Goal: Information Seeking & Learning: Learn about a topic

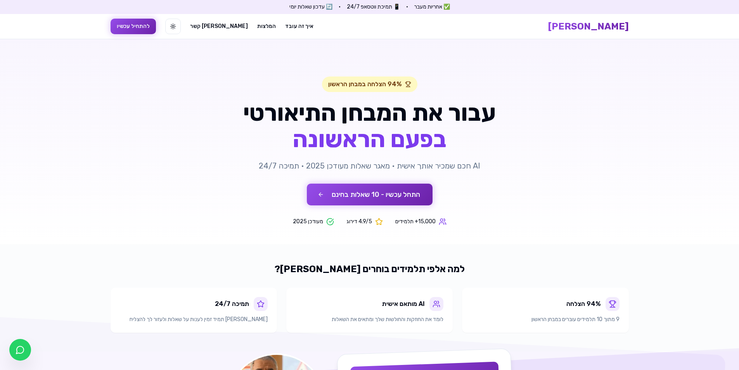
click at [357, 194] on button "התחל עכשיו - 10 שאלות בחינם" at bounding box center [370, 195] width 126 height 22
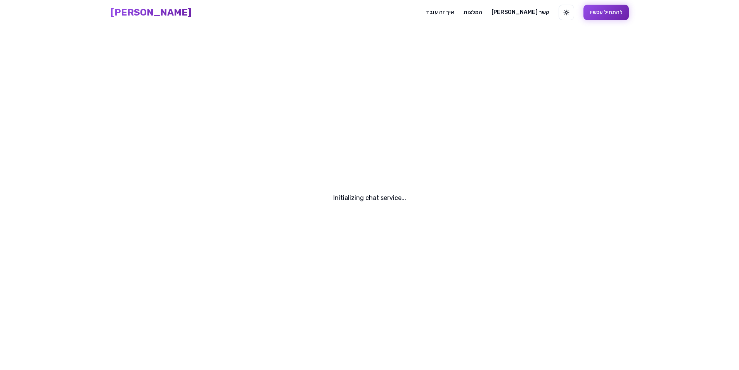
scroll to position [0, 0]
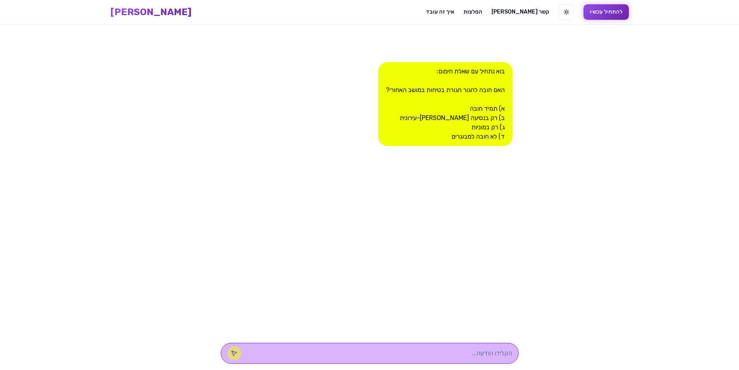
click at [501, 109] on div "בוא נתחיל עם שאלת חימום: האם חובה לחגור חגורת בטיחות במושב האחורי? א) תמיד חובה…" at bounding box center [445, 104] width 134 height 84
click at [474, 106] on div "בוא נתחיל עם שאלת חימום: האם חובה לחגור חגורת בטיחות במושב האחורי? א) תמיד חובה…" at bounding box center [445, 104] width 134 height 84
click at [477, 356] on textarea at bounding box center [380, 352] width 263 height 9
type textarea "א"
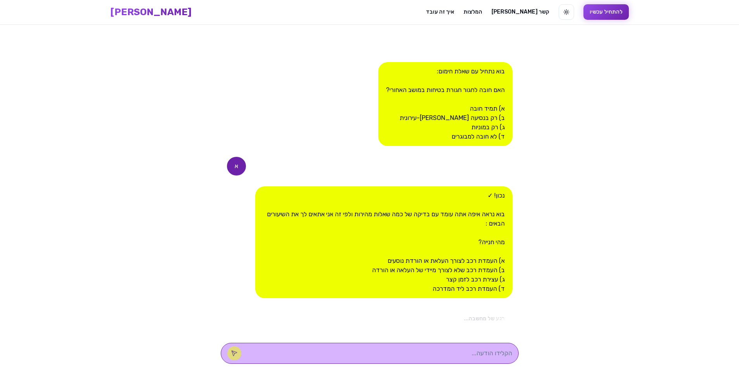
scroll to position [0, 0]
type textarea "ד"
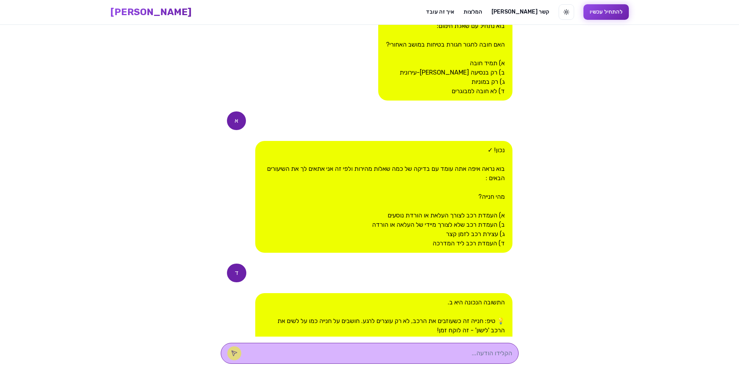
scroll to position [180, 0]
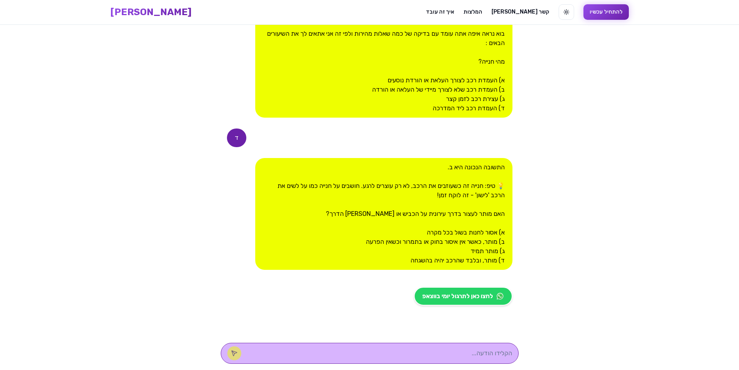
type textarea "ב"
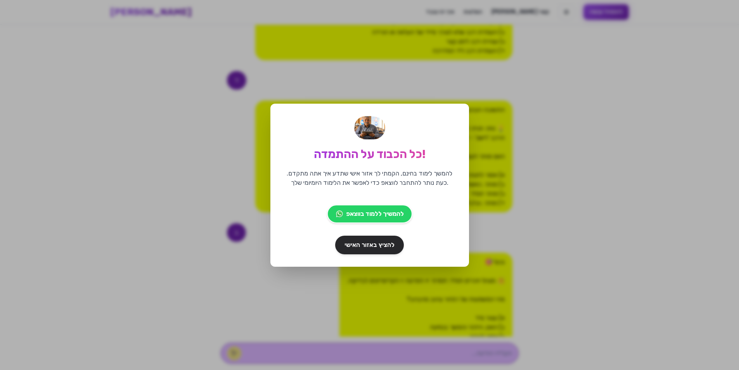
scroll to position [323, 0]
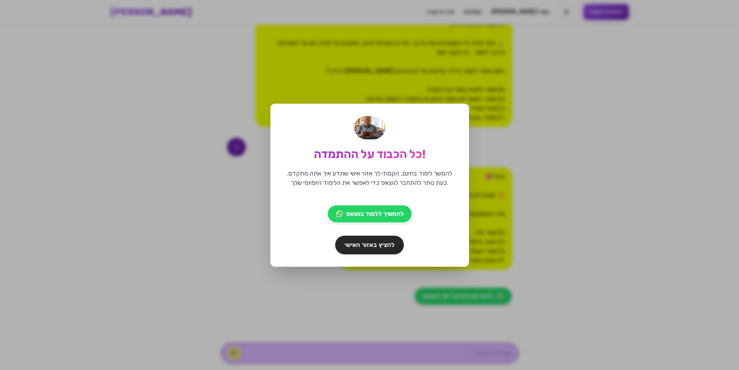
click at [497, 33] on div "כל הכבוד על ההתמדה! להמשך לימוד בחינם, הקמתי לך אזור אישי שתדע איך אתה מתקדם. כ…" at bounding box center [369, 185] width 739 height 370
